Goal: Register for event/course

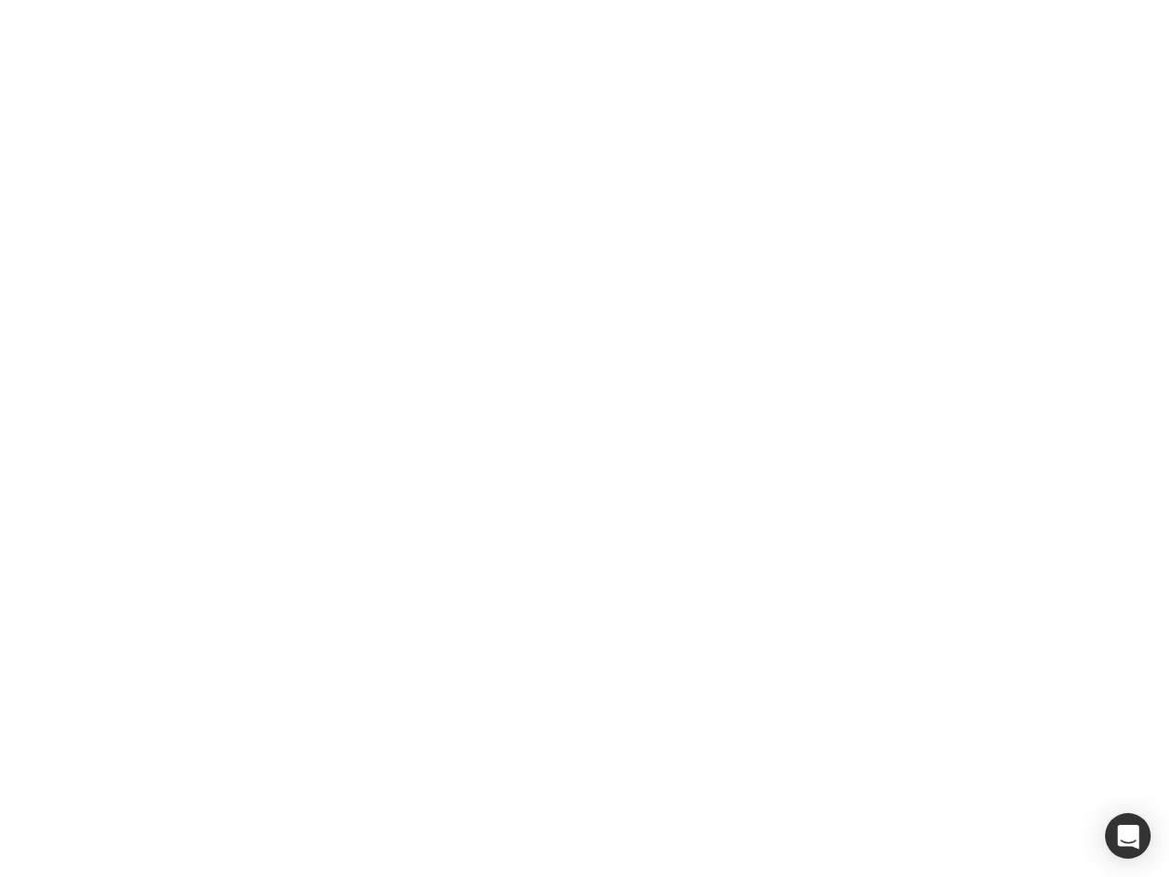
click at [585, 438] on div at bounding box center [584, 438] width 1169 height 877
click at [1128, 836] on div "button" at bounding box center [1128, 836] width 46 height 46
